Goal: Answer question/provide support

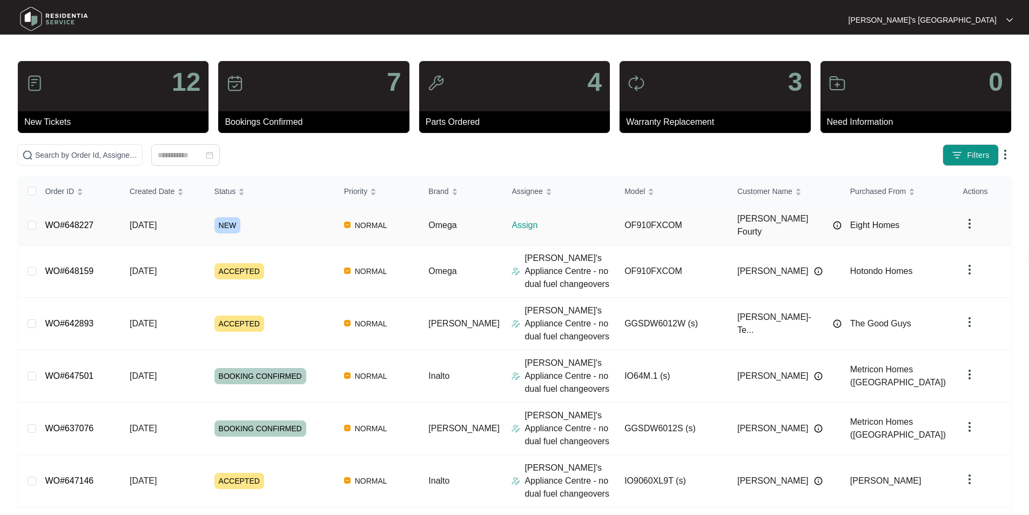
click at [66, 220] on link "WO#648227" at bounding box center [69, 224] width 49 height 9
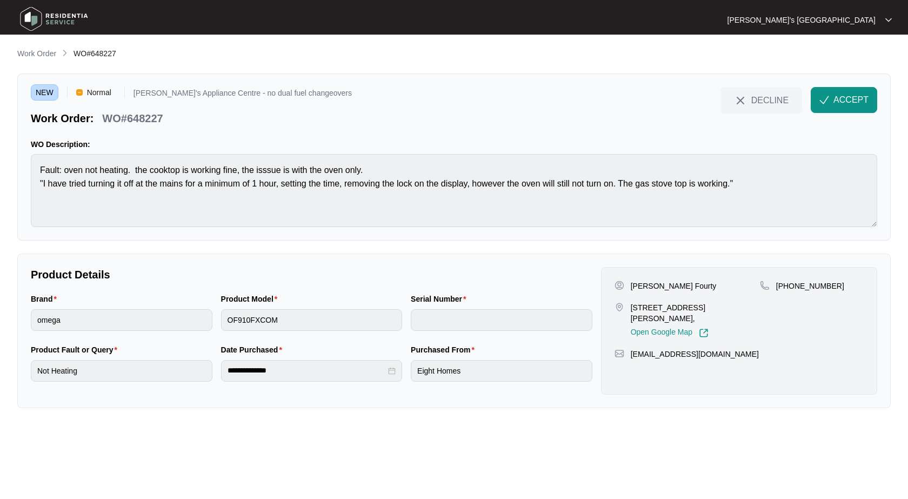
drag, startPoint x: 668, startPoint y: 276, endPoint x: 671, endPoint y: 286, distance: 10.6
click at [668, 276] on div "Kellie Fourty 15 Sunlight Circuit, Lara, VIC 3212, Open Google Map +61488050239…" at bounding box center [739, 330] width 276 height 127
click at [671, 286] on p "[PERSON_NAME] Fourty" at bounding box center [673, 285] width 86 height 11
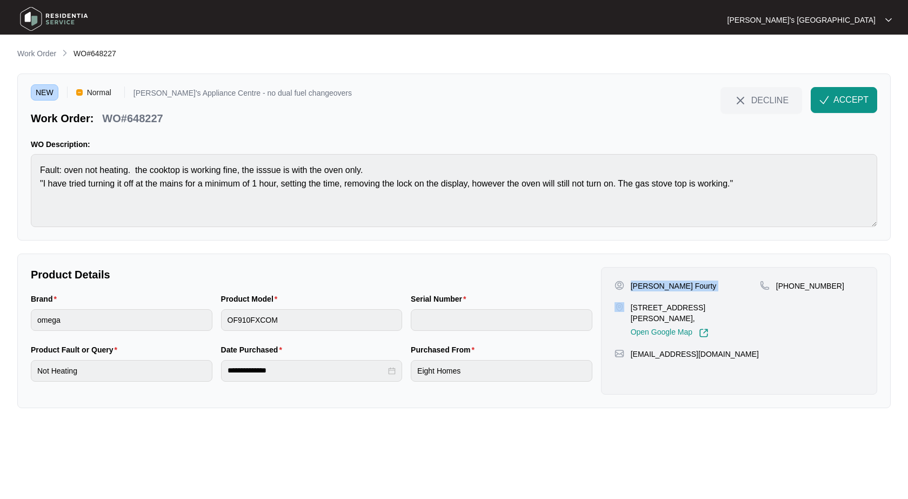
copy p "[PERSON_NAME] Fourty"
click at [807, 279] on div "Kellie Fourty 15 Sunlight Circuit, Lara, VIC 3212, Open Google Map +61488050239…" at bounding box center [739, 330] width 276 height 127
copy p "61488050239"
drag, startPoint x: 632, startPoint y: 307, endPoint x: 693, endPoint y: 307, distance: 60.5
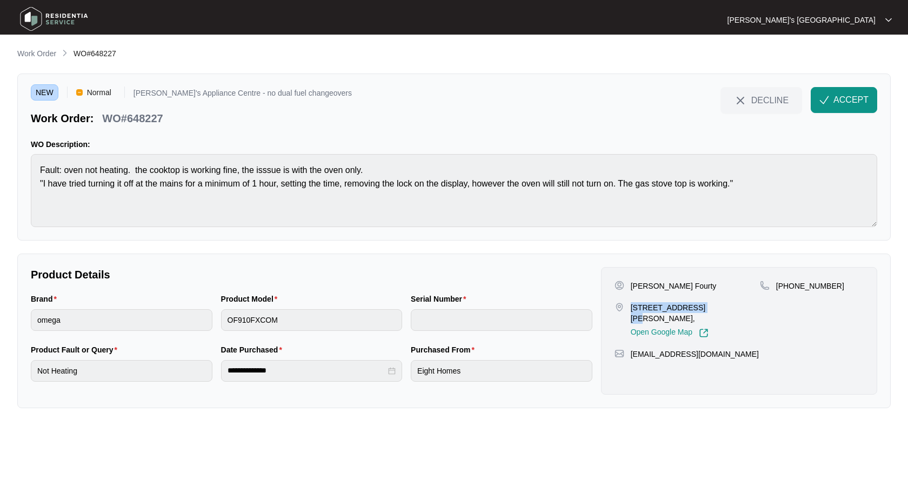
click at [693, 307] on p "15 Sunlight Circuit, Lara, VIC 3212," at bounding box center [694, 313] width 129 height 22
copy p "15 Sunlight Circuit"
click at [660, 288] on p "[PERSON_NAME] Fourty" at bounding box center [673, 285] width 86 height 11
copy p "Fourty"
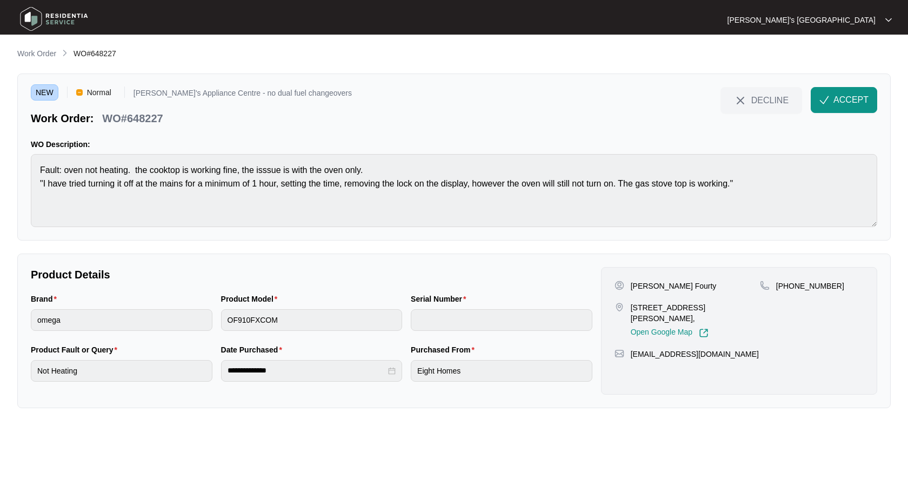
click at [132, 120] on p "WO#648227" at bounding box center [132, 118] width 61 height 15
copy p "648227"
click at [672, 287] on p "[PERSON_NAME] Fourty" at bounding box center [673, 285] width 86 height 11
click at [664, 287] on p "[PERSON_NAME] Fourty" at bounding box center [673, 285] width 86 height 11
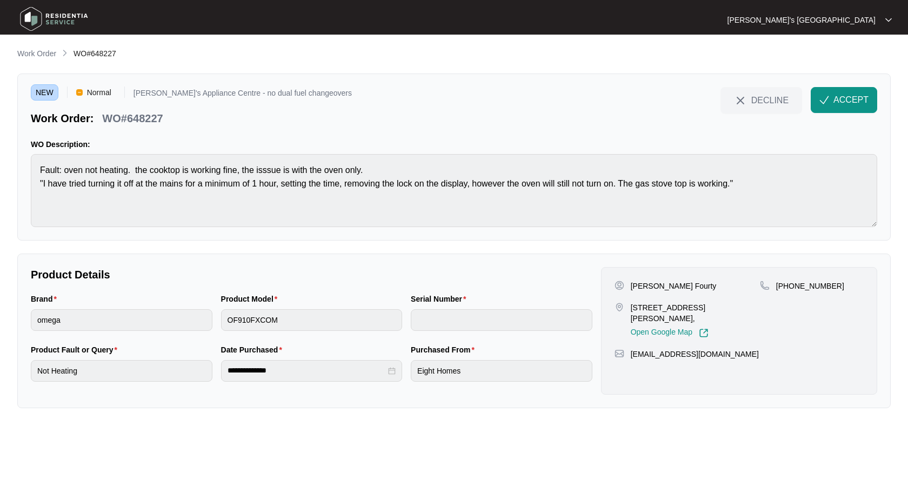
click at [664, 287] on p "[PERSON_NAME] Fourty" at bounding box center [673, 285] width 86 height 11
copy p "Fourty"
click at [152, 112] on p "WO#648227" at bounding box center [132, 118] width 61 height 15
copy p "648227"
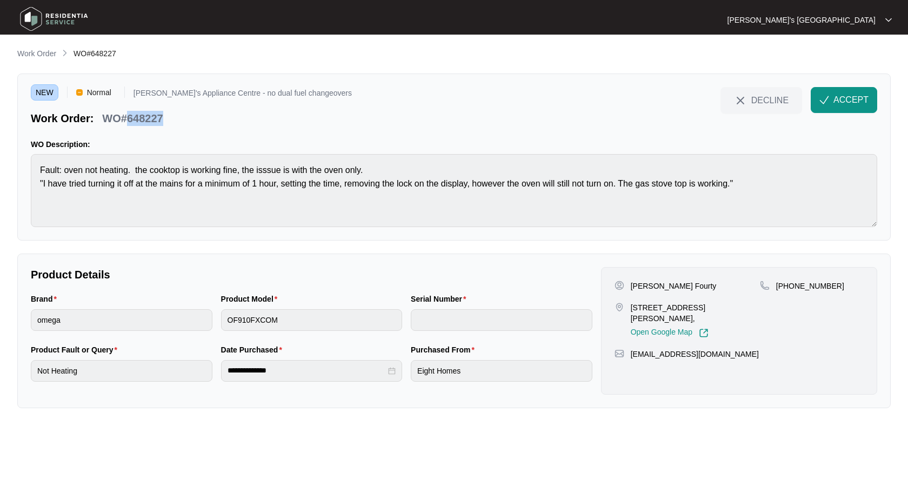
drag, startPoint x: 839, startPoint y: 108, endPoint x: 720, endPoint y: 150, distance: 126.6
click at [839, 108] on button "ACCEPT" at bounding box center [843, 100] width 66 height 26
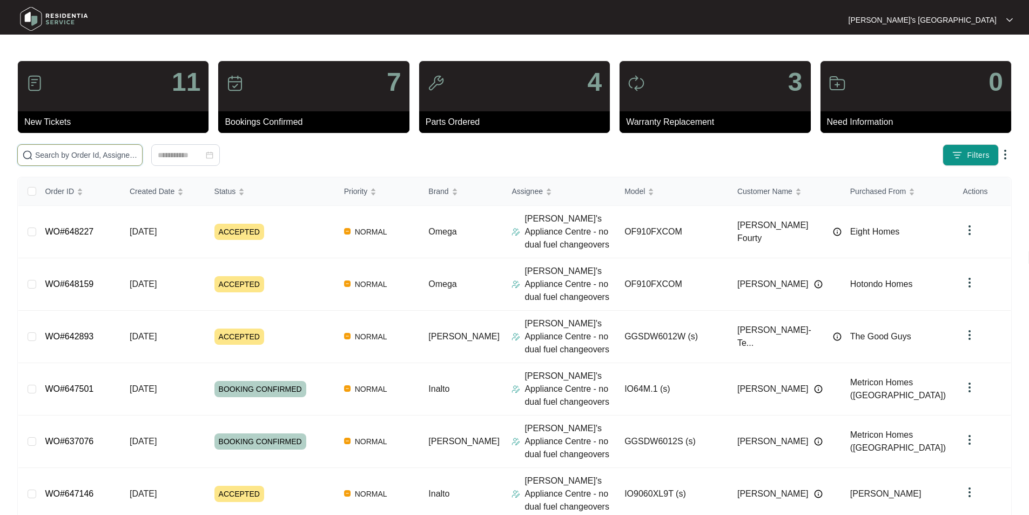
click at [138, 158] on input "text" at bounding box center [86, 155] width 103 height 12
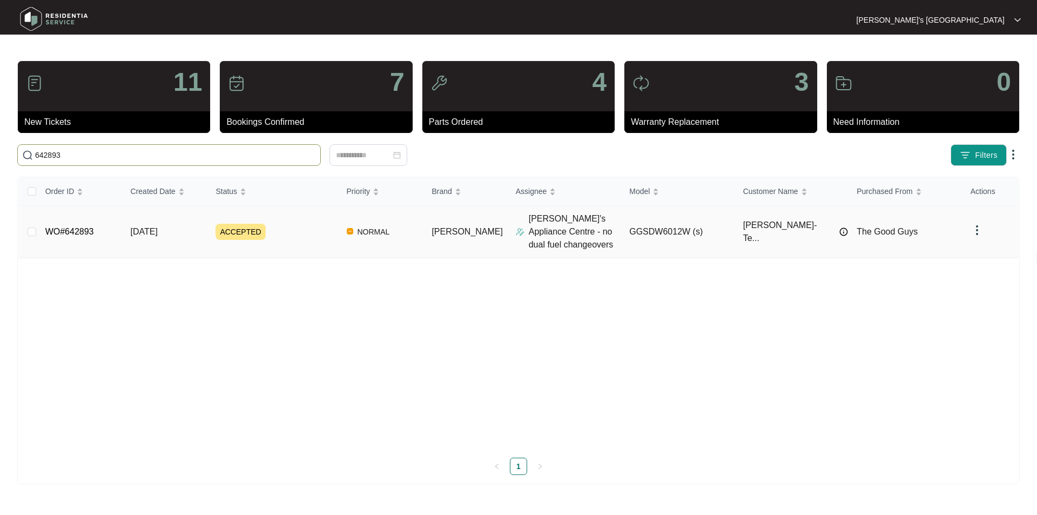
type input "642893"
click at [86, 229] on link "WO#642893" at bounding box center [69, 231] width 49 height 9
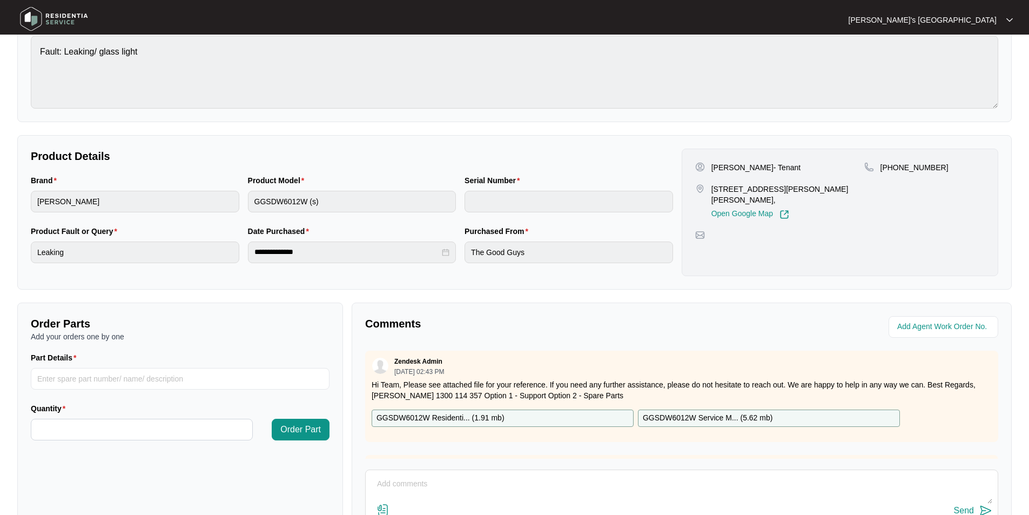
scroll to position [202, 0]
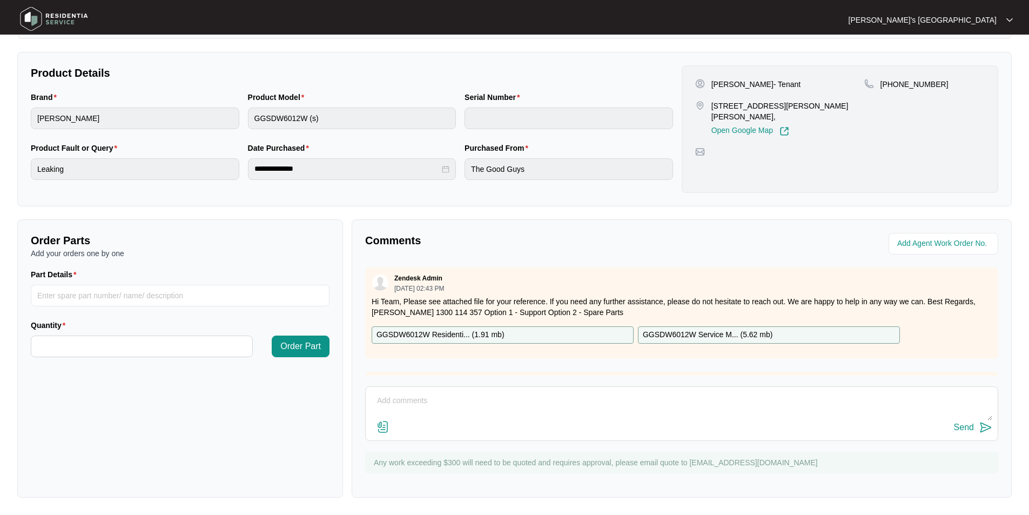
click at [637, 404] on textarea at bounding box center [681, 406] width 621 height 28
paste textarea "She has stated someone else has been there already? Can you check record please?"
type textarea "She has stated someone else has been there already? Can you check record please?"
click at [972, 431] on div "Send" at bounding box center [964, 427] width 20 height 10
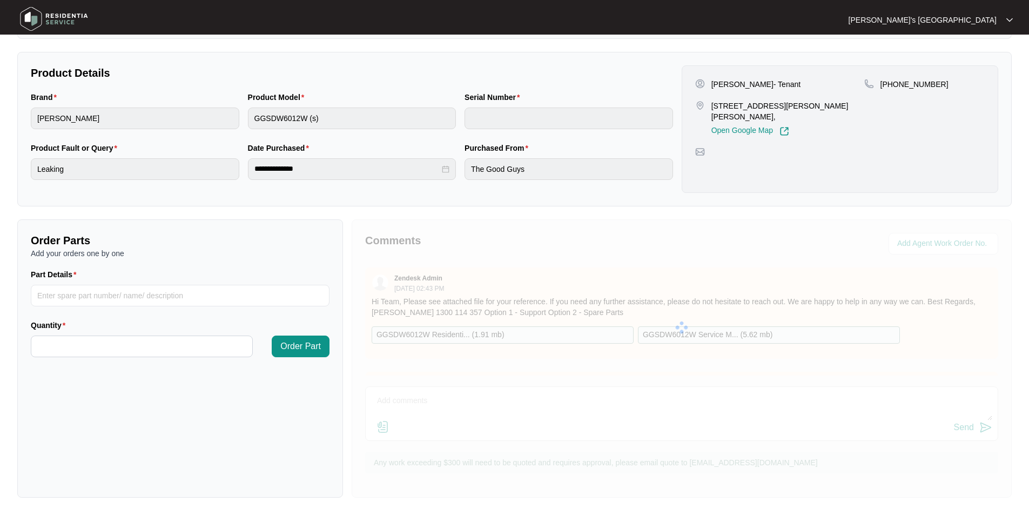
scroll to position [0, 0]
